Goal: Task Accomplishment & Management: Use online tool/utility

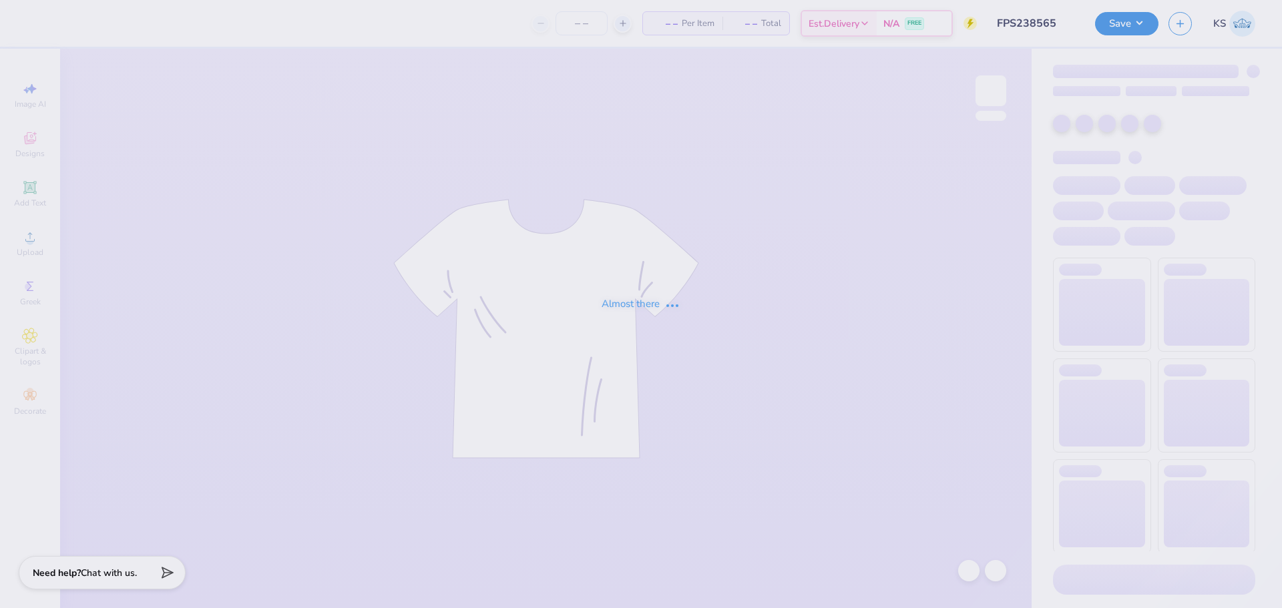
type input "FPS238565"
type input "12"
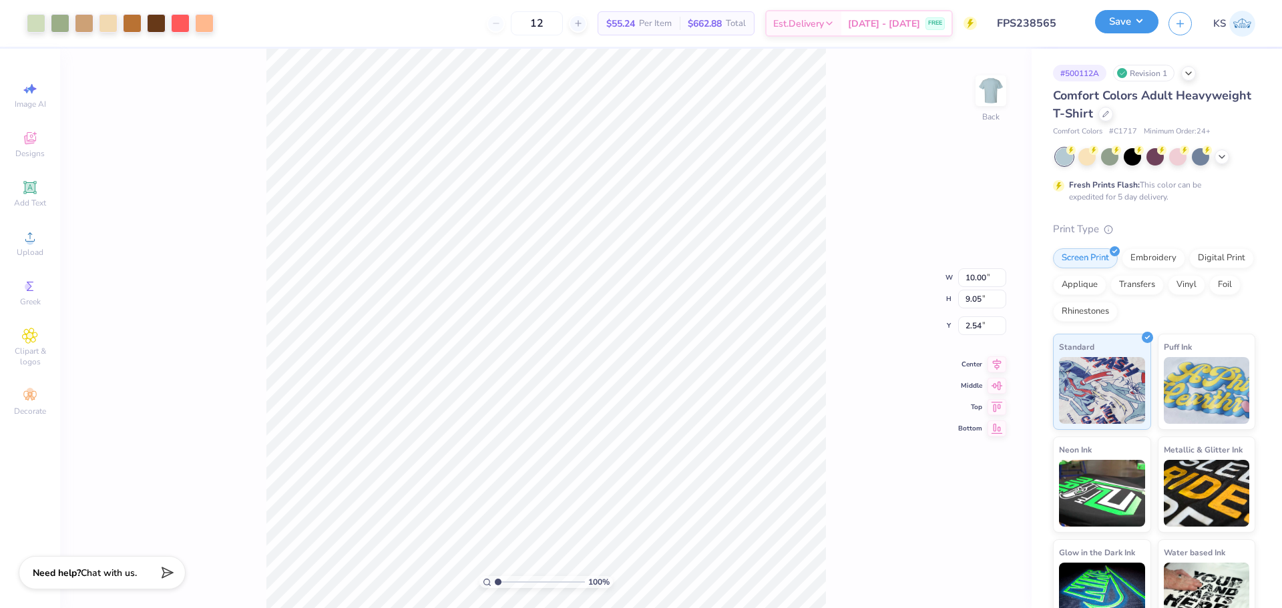
click at [1114, 19] on button "Save" at bounding box center [1126, 21] width 63 height 23
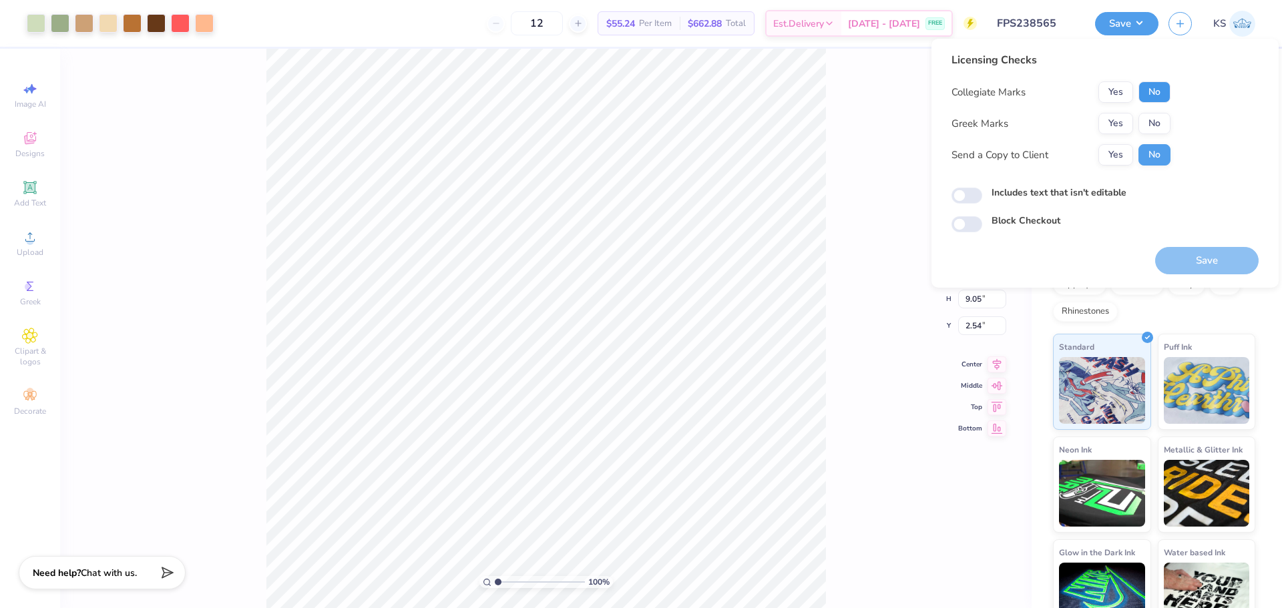
click at [1155, 95] on button "No" at bounding box center [1154, 91] width 32 height 21
click at [1154, 124] on button "No" at bounding box center [1154, 123] width 32 height 21
click at [1194, 264] on button "Save" at bounding box center [1206, 260] width 103 height 27
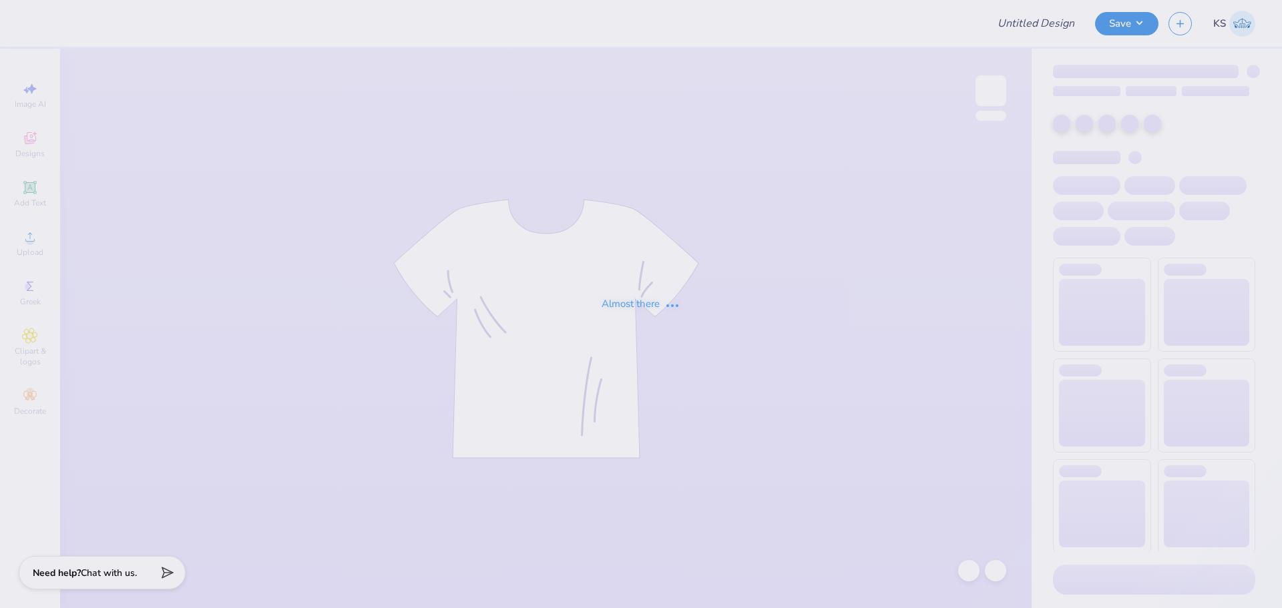
type input "FPS239313"
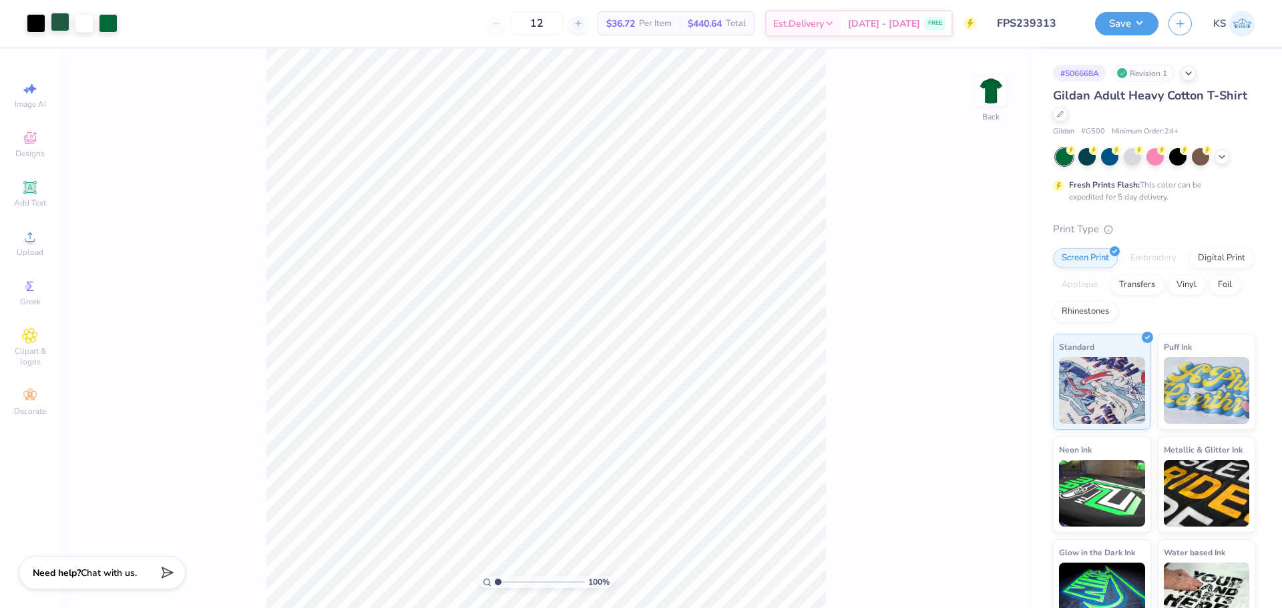
click at [63, 21] on div at bounding box center [60, 22] width 19 height 19
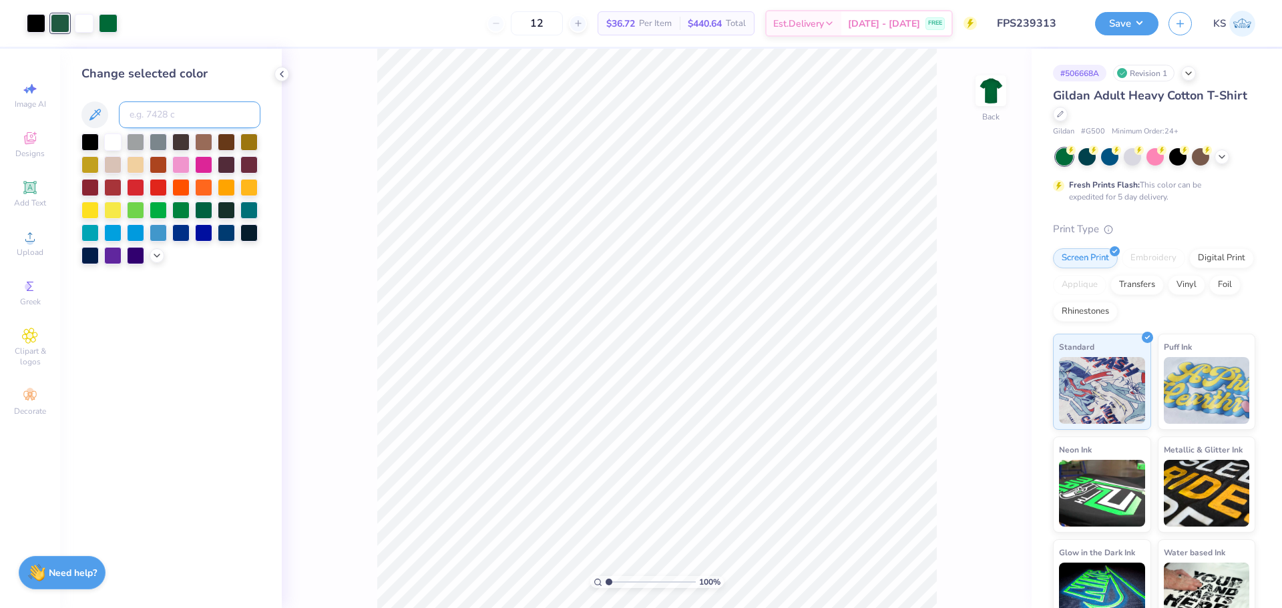
click at [173, 114] on input at bounding box center [190, 114] width 142 height 27
type input "349"
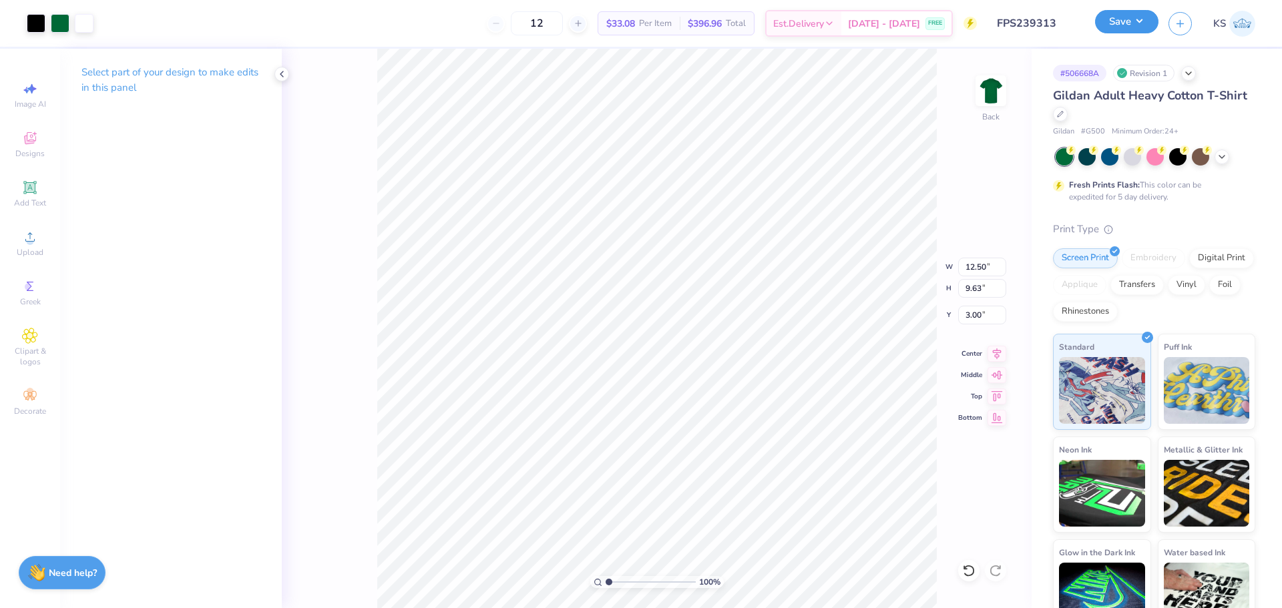
click at [1111, 27] on button "Save" at bounding box center [1126, 21] width 63 height 23
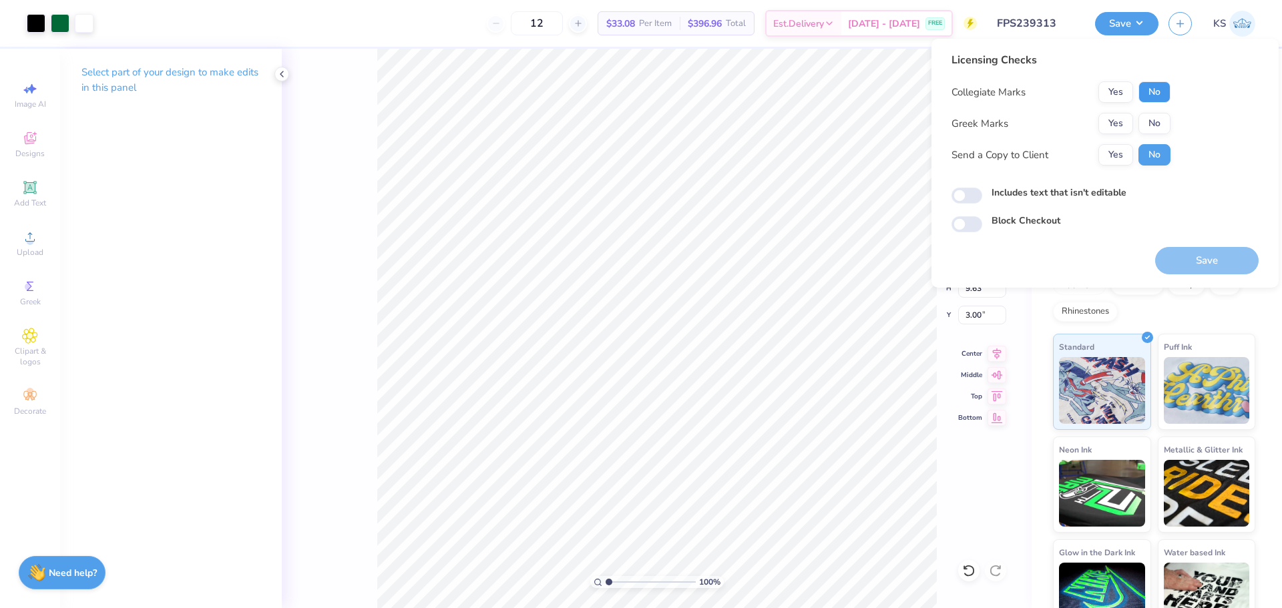
click at [1148, 91] on button "No" at bounding box center [1154, 91] width 32 height 21
click at [1152, 122] on button "No" at bounding box center [1154, 123] width 32 height 21
click at [1183, 261] on button "Save" at bounding box center [1206, 260] width 103 height 27
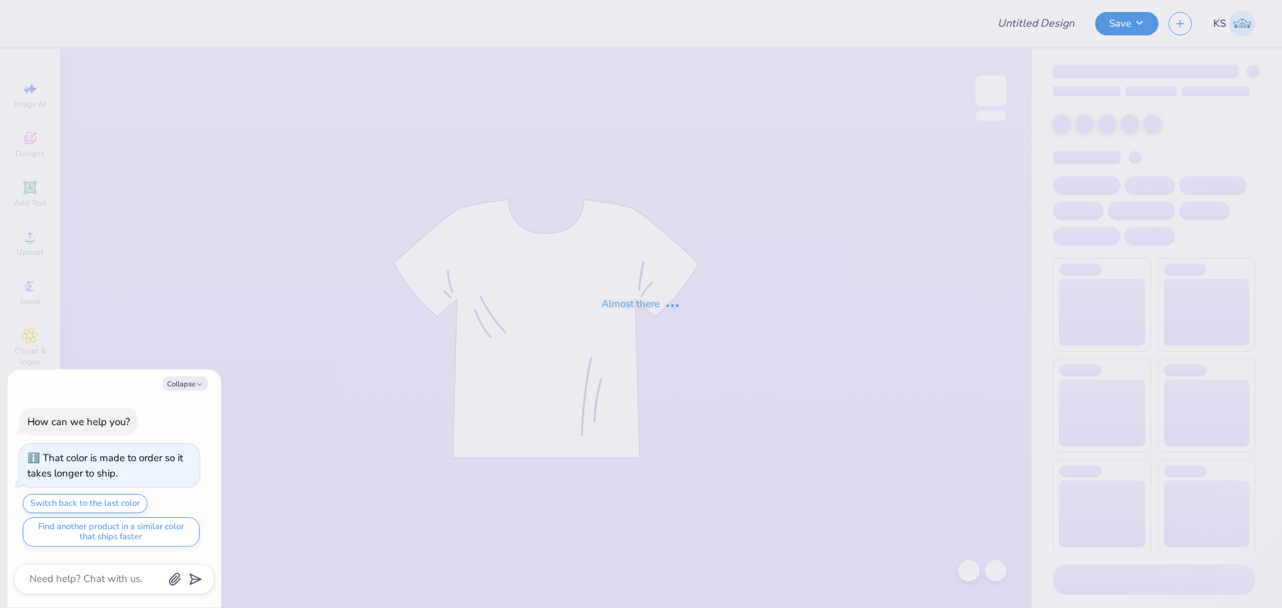
type input "FPS239316"
click at [169, 384] on button "Collapse" at bounding box center [185, 384] width 45 height 14
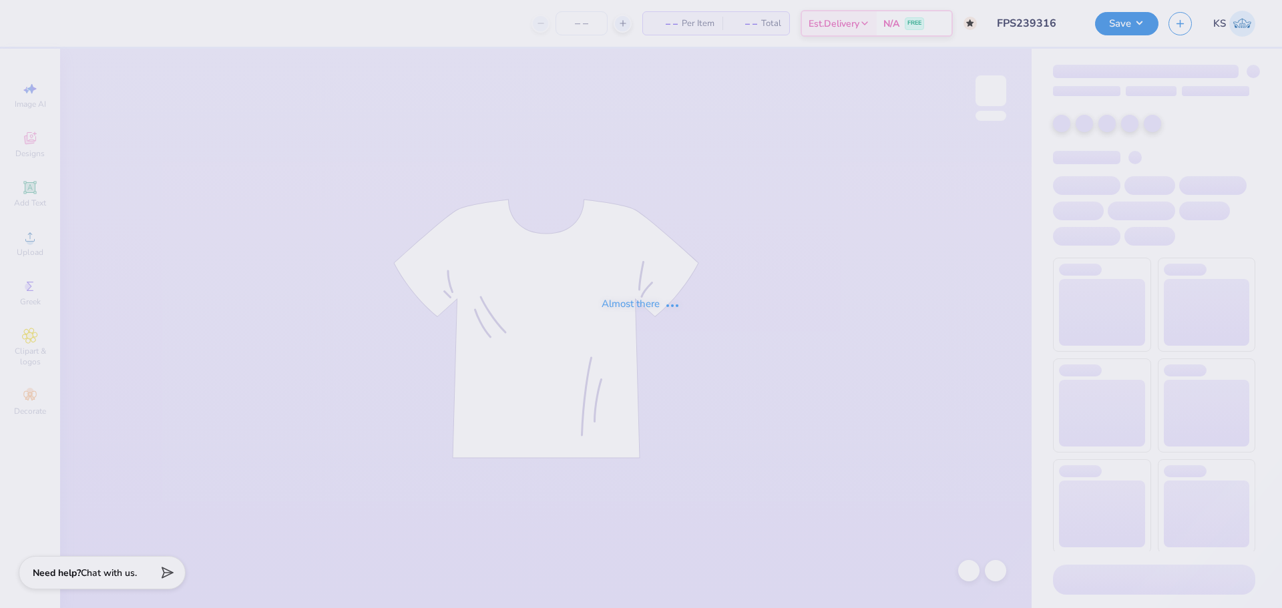
type textarea "x"
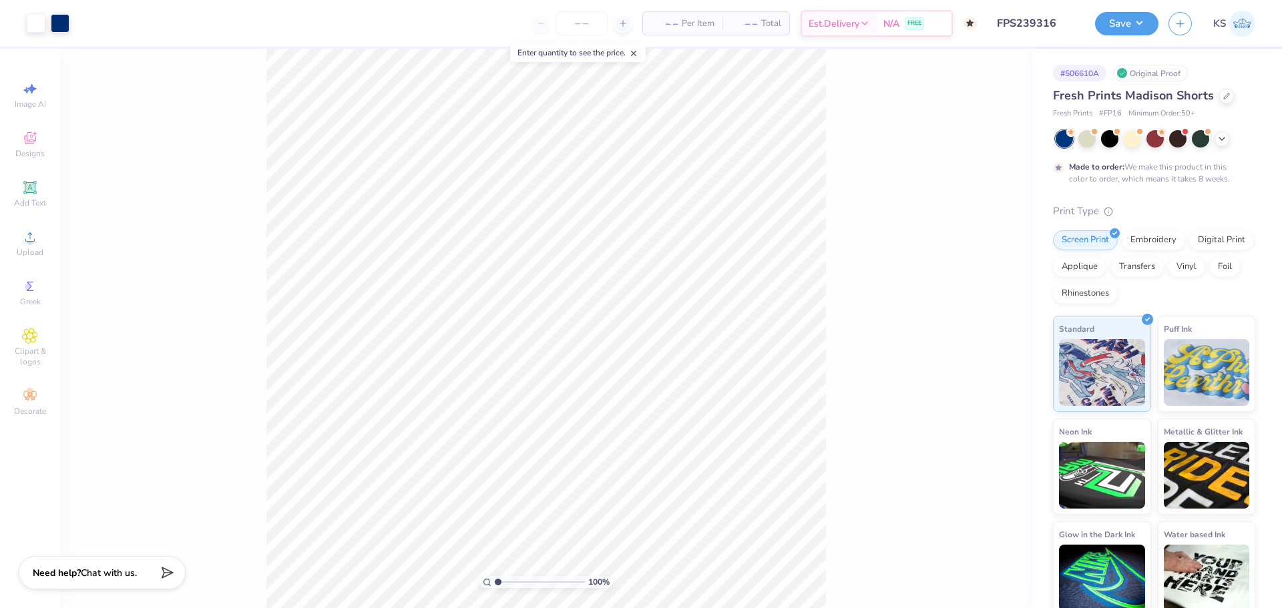
drag, startPoint x: 509, startPoint y: 581, endPoint x: 253, endPoint y: 160, distance: 493.1
click at [510, 581] on input "range" at bounding box center [540, 582] width 90 height 12
click at [248, 157] on div "238 %" at bounding box center [545, 328] width 971 height 559
click at [61, 21] on div at bounding box center [60, 22] width 19 height 19
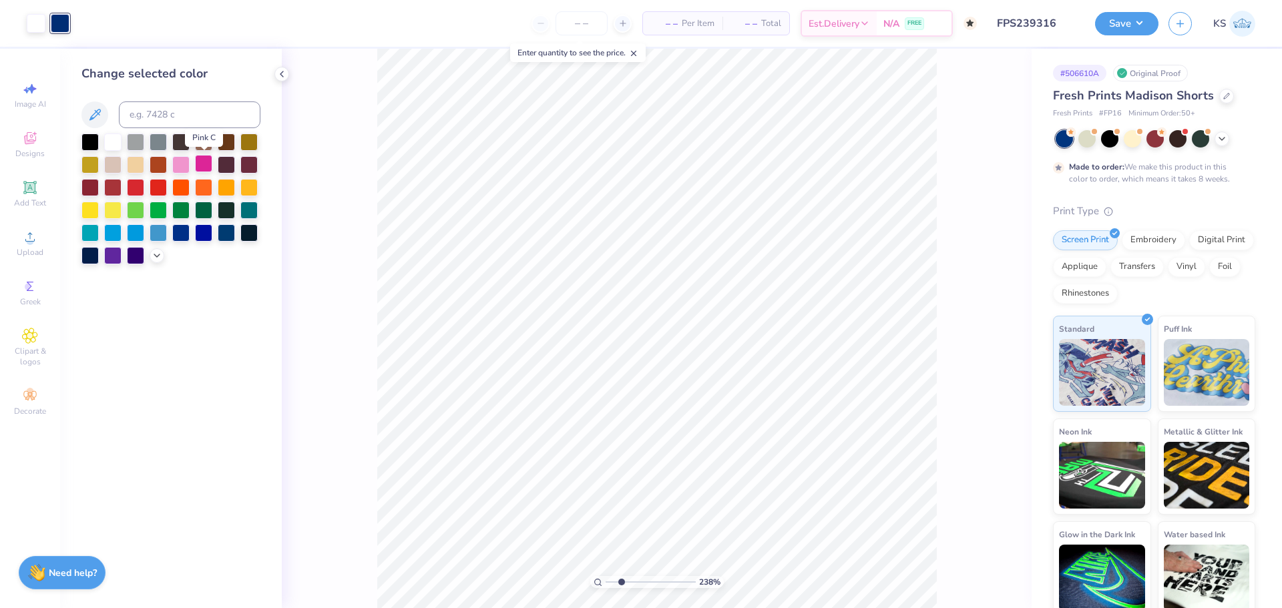
click at [198, 158] on div at bounding box center [203, 163] width 17 height 17
drag, startPoint x: 629, startPoint y: 578, endPoint x: 643, endPoint y: 579, distance: 14.1
type input "4.84"
click at [643, 579] on input "range" at bounding box center [651, 582] width 90 height 12
